Goal: Information Seeking & Learning: Learn about a topic

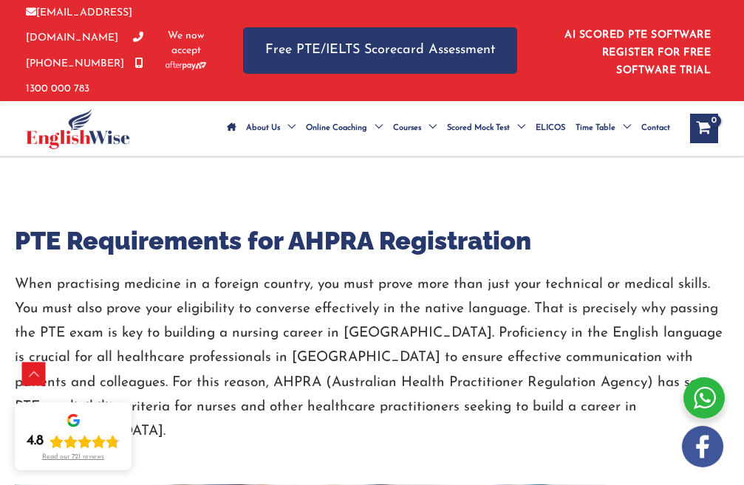
scroll to position [2127, 0]
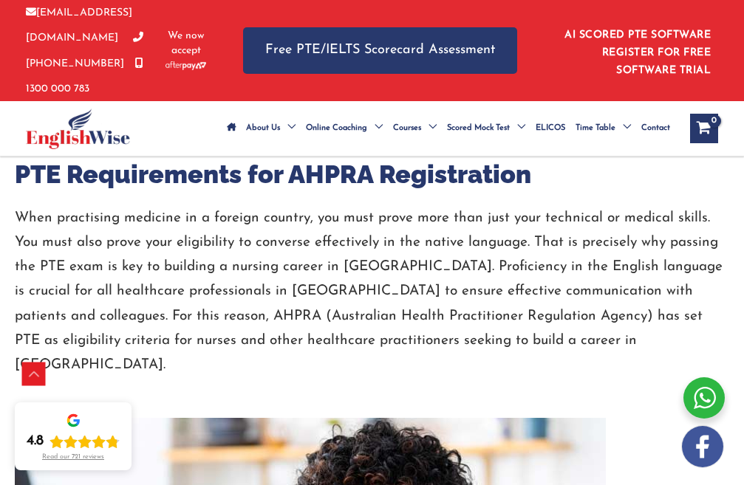
scroll to position [2201, 0]
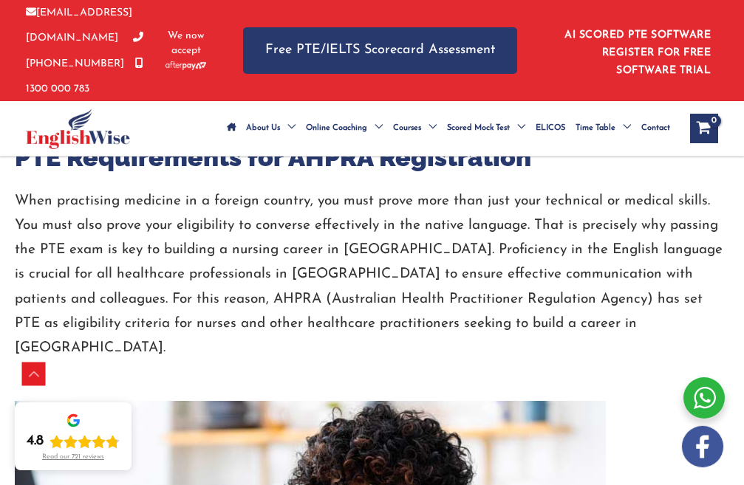
drag, startPoint x: 122, startPoint y: 241, endPoint x: 242, endPoint y: 241, distance: 120.4
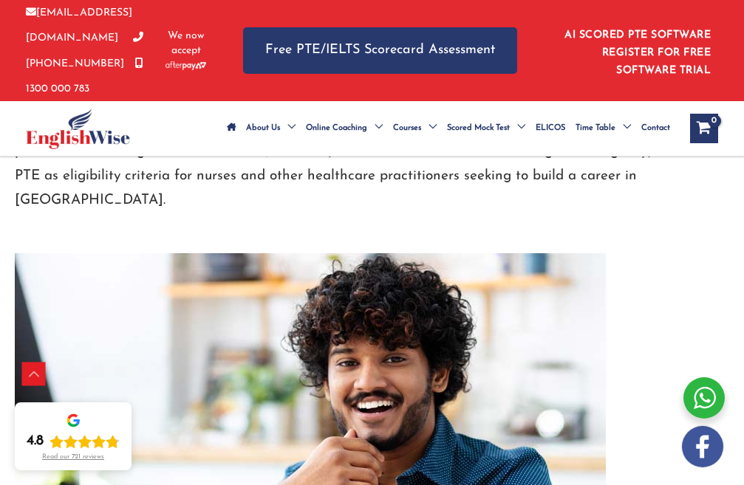
drag, startPoint x: 212, startPoint y: 220, endPoint x: 251, endPoint y: 216, distance: 39.4
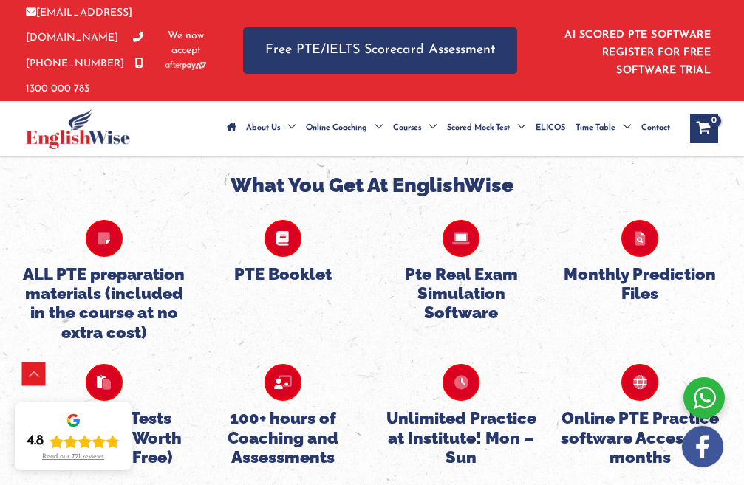
scroll to position [4342, 0]
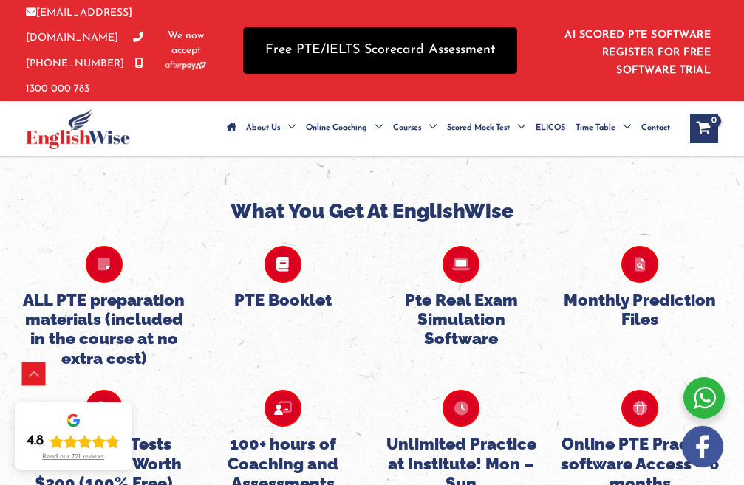
click at [334, 52] on link "Free PTE/IELTS Scorecard Assessment" at bounding box center [380, 50] width 274 height 47
